Goal: Task Accomplishment & Management: Complete application form

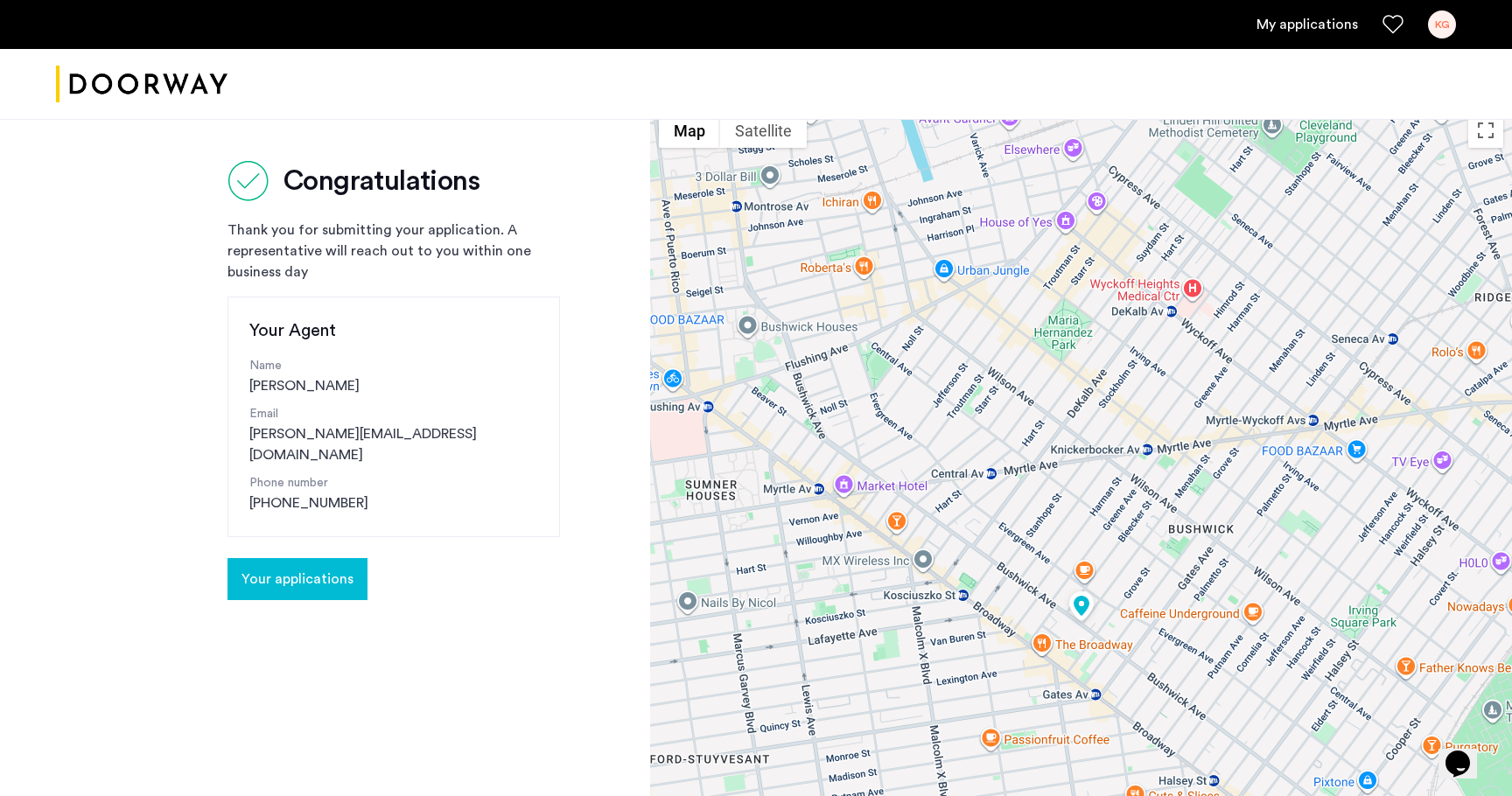
click at [324, 558] on button "Your applications" at bounding box center [297, 579] width 140 height 42
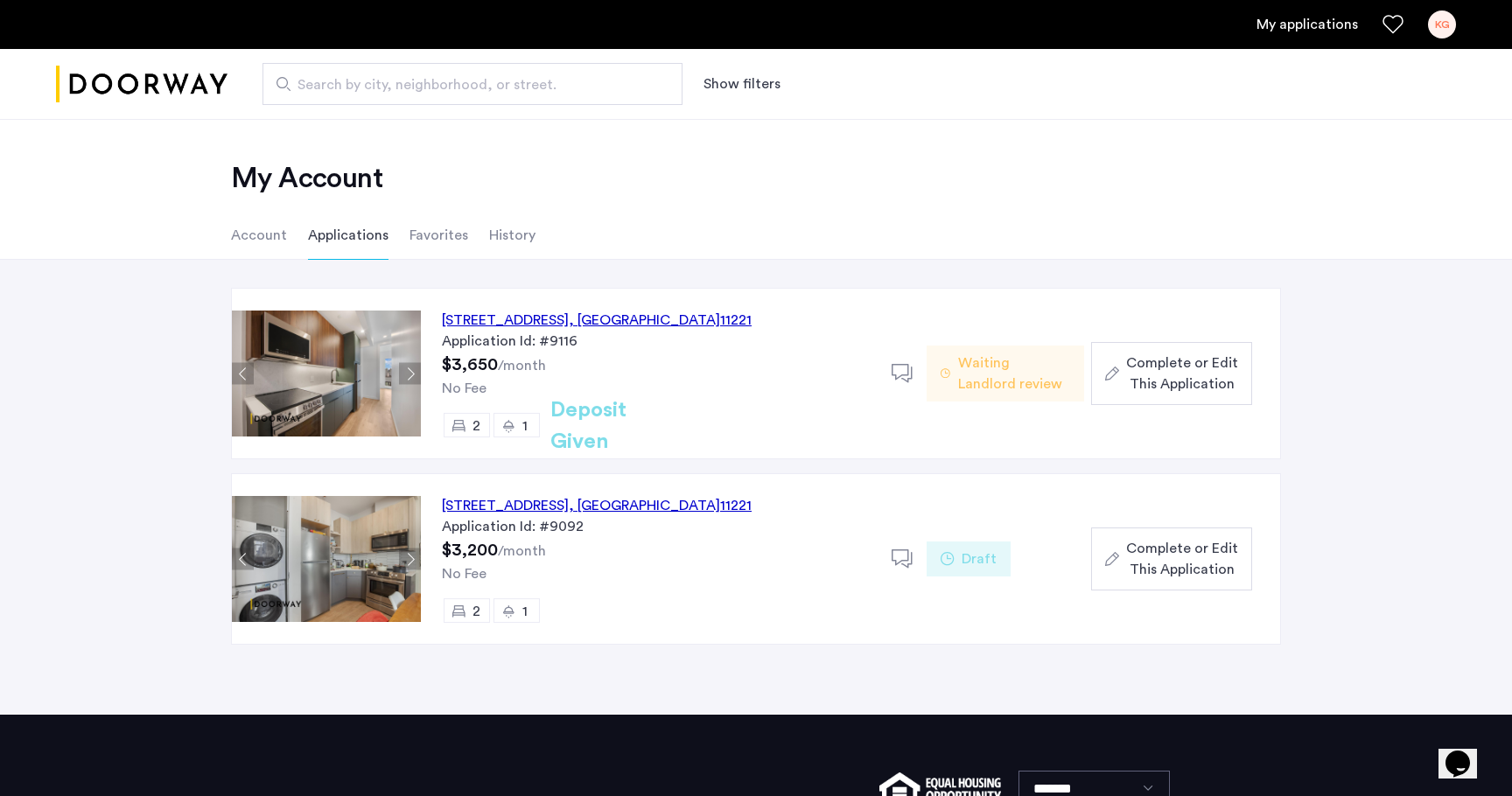
click at [1146, 373] on span "Complete or Edit This Application" at bounding box center [1182, 373] width 112 height 42
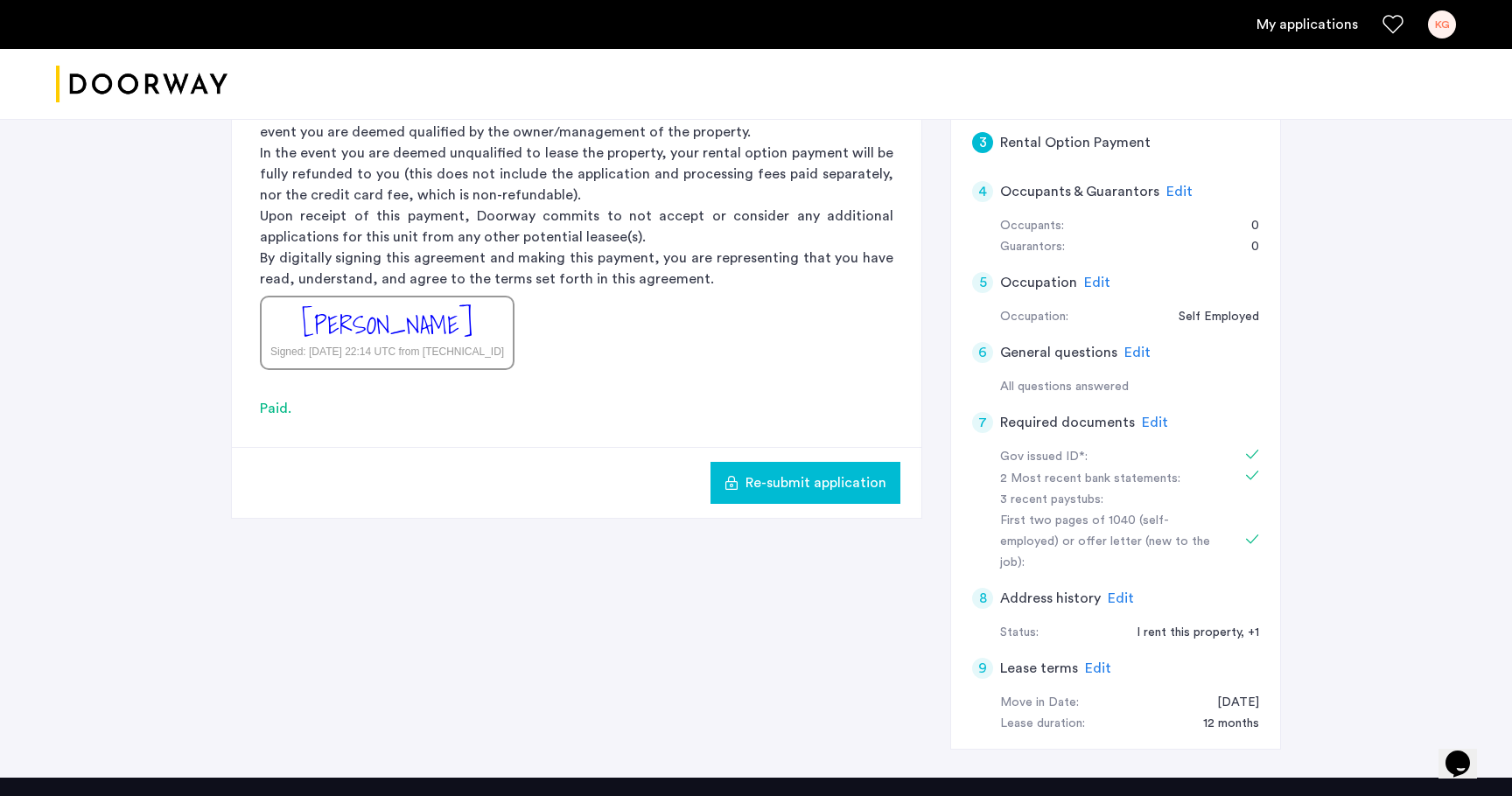
scroll to position [326, 0]
click at [1142, 415] on span "Edit" at bounding box center [1155, 421] width 26 height 14
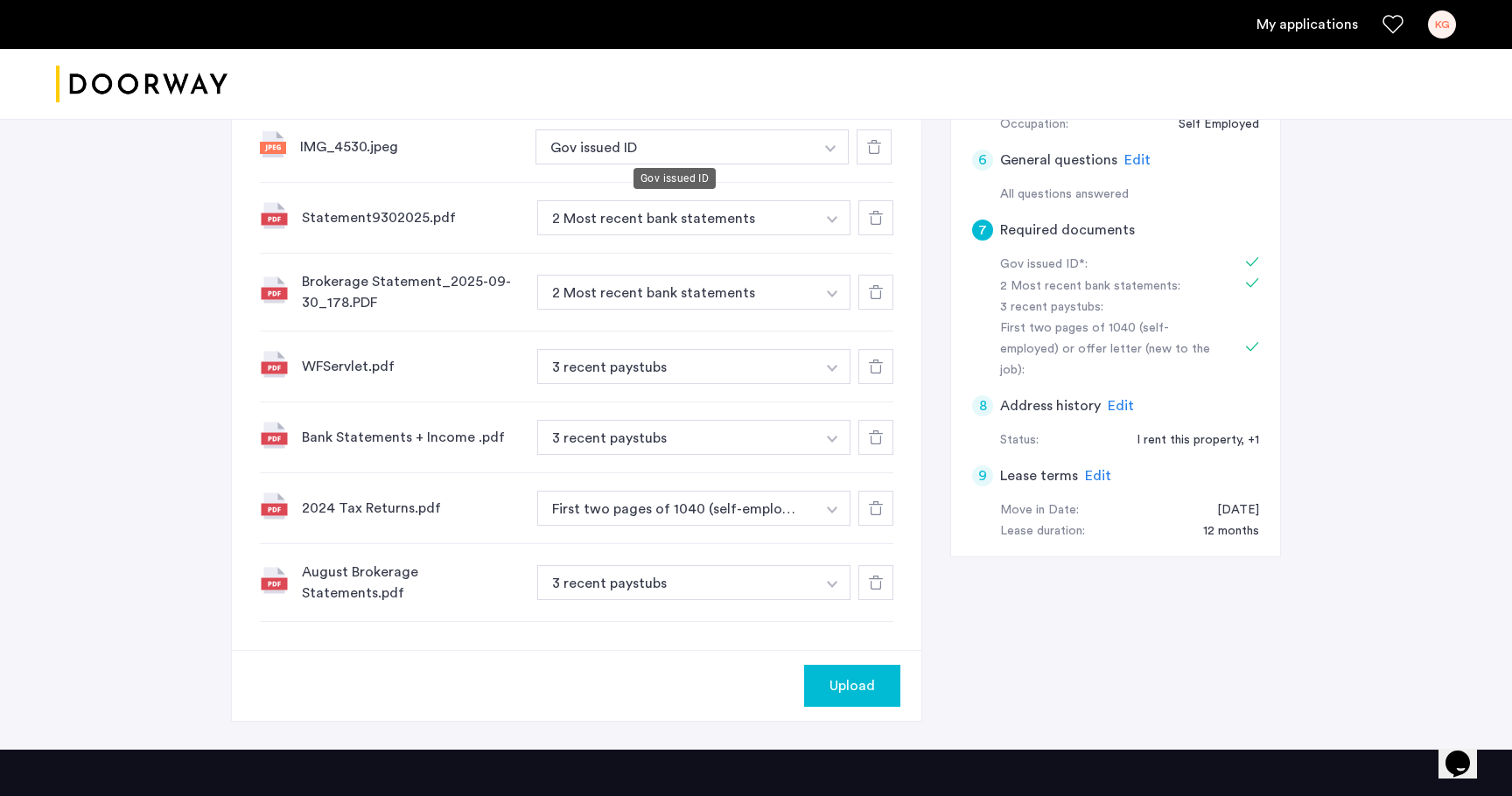
scroll to position [523, 0]
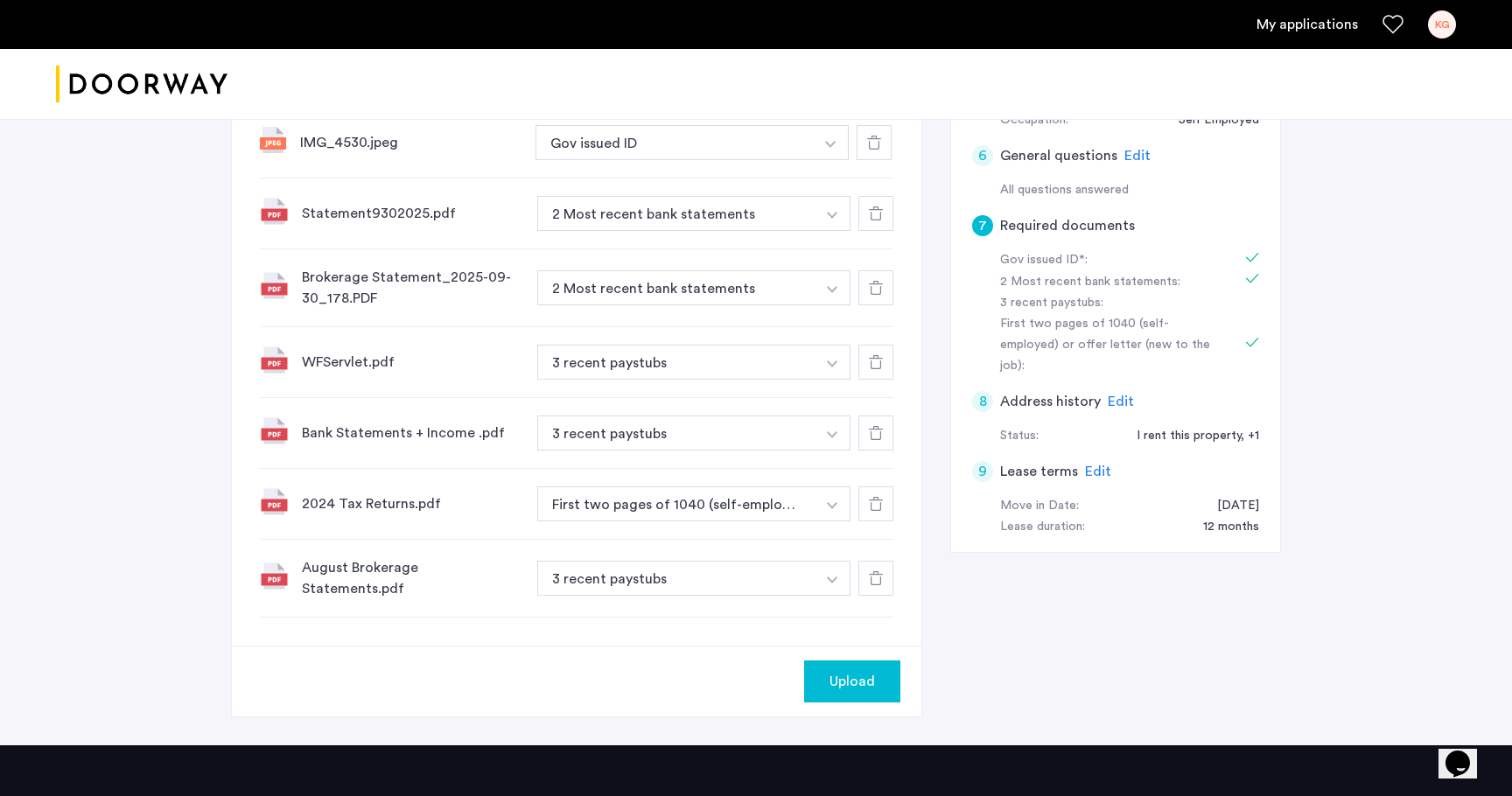
click at [849, 683] on span "Upload" at bounding box center [852, 681] width 46 height 21
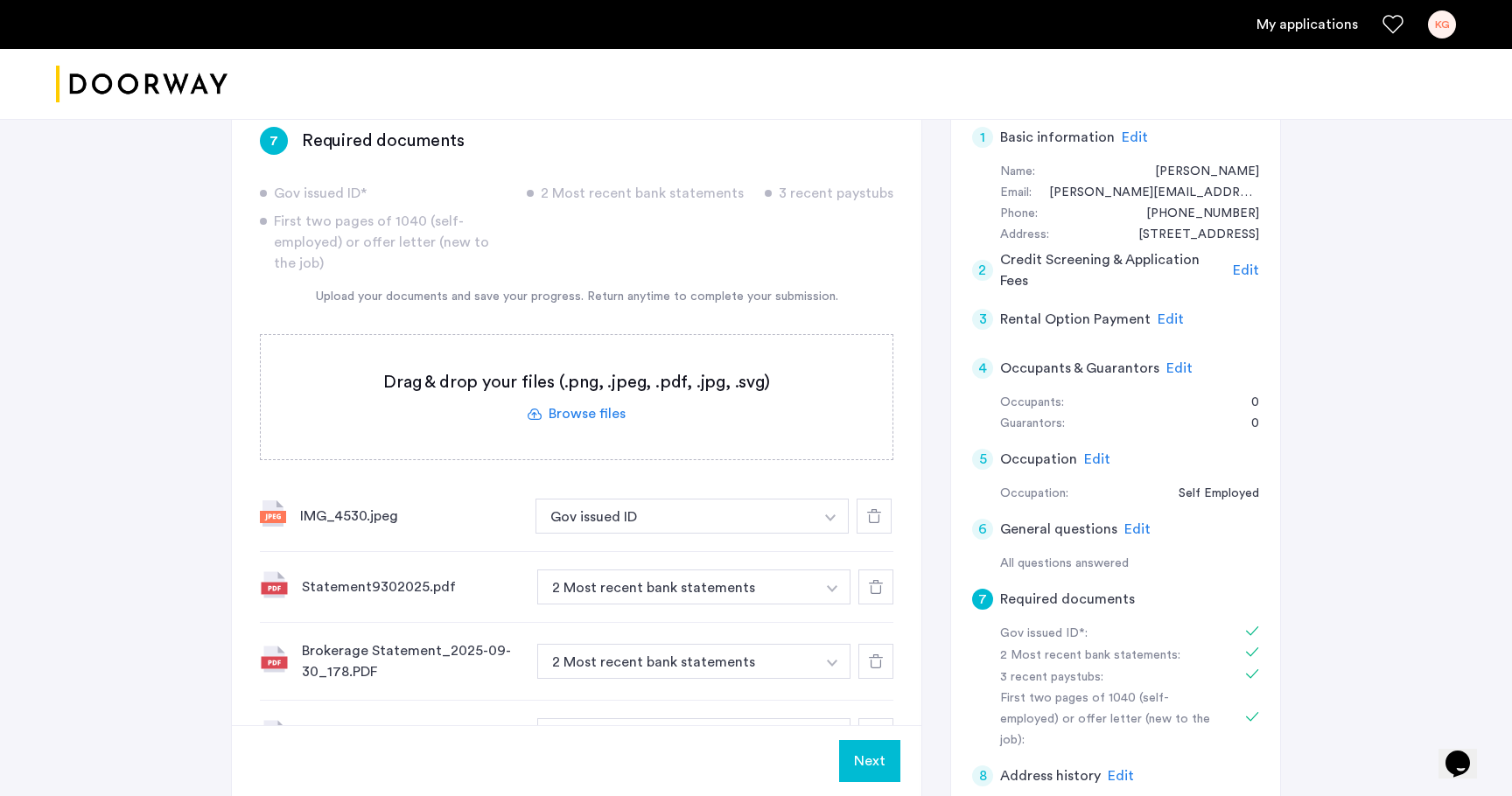
scroll to position [-22, 0]
